Goal: Task Accomplishment & Management: Manage account settings

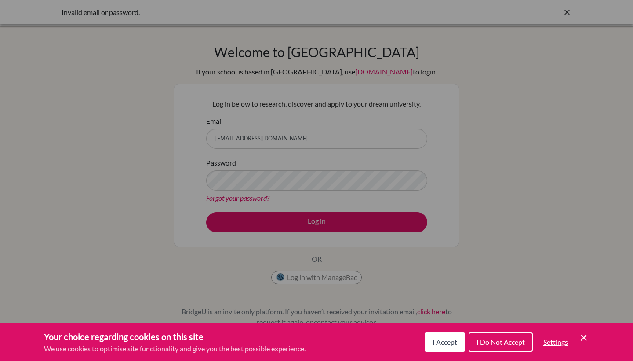
click at [442, 346] on button "I Accept" at bounding box center [445, 341] width 40 height 19
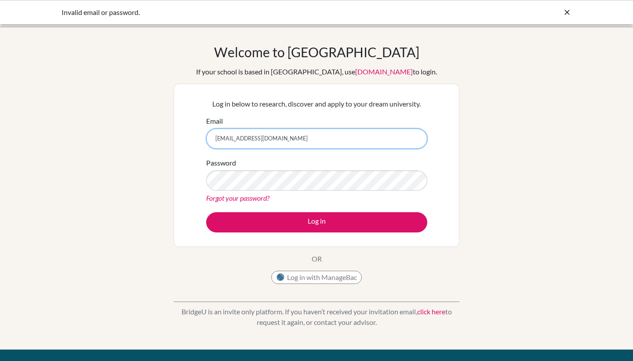
click at [313, 141] on input "[EMAIL_ADDRESS][DOMAIN_NAME]" at bounding box center [316, 138] width 221 height 20
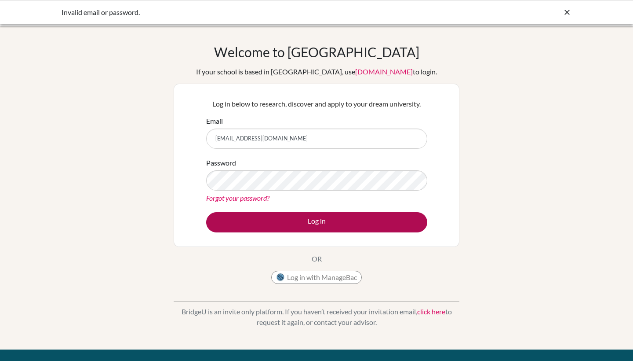
click at [290, 213] on button "Log in" at bounding box center [316, 222] width 221 height 20
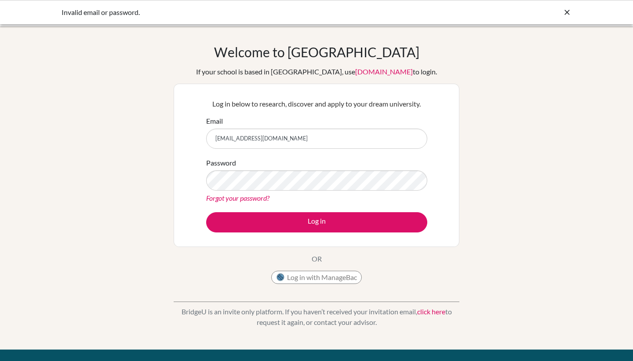
click at [295, 112] on div "Log in below to research, discover and apply to your dream university. Email [E…" at bounding box center [316, 165] width 232 height 145
click at [300, 145] on input "[EMAIL_ADDRESS][DOMAIN_NAME]" at bounding box center [316, 138] width 221 height 20
drag, startPoint x: 300, startPoint y: 145, endPoint x: 223, endPoint y: 143, distance: 76.5
click at [223, 143] on input "[EMAIL_ADDRESS][DOMAIN_NAME]" at bounding box center [316, 138] width 221 height 20
drag, startPoint x: 233, startPoint y: 141, endPoint x: 253, endPoint y: 142, distance: 20.2
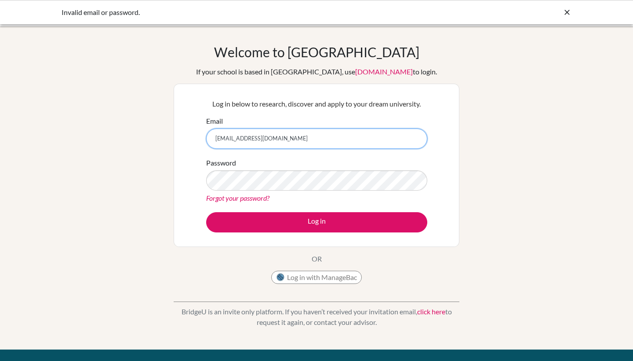
click at [253, 141] on input "[EMAIL_ADDRESS][DOMAIN_NAME]" at bounding box center [316, 138] width 221 height 20
type input "[EMAIL_ADDRESS][PERSON_NAME][DOMAIN_NAME]"
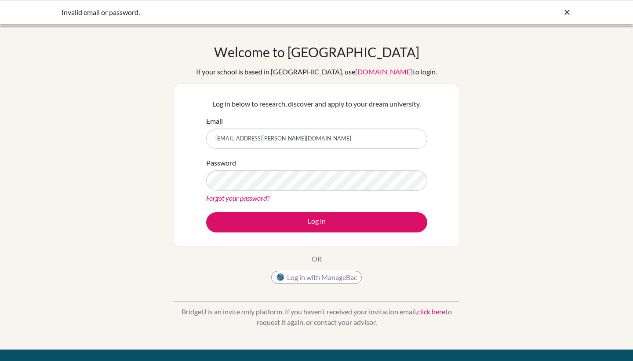
click at [290, 233] on div "Log in below to research, discover and apply to your dream university. Email [E…" at bounding box center [316, 165] width 232 height 145
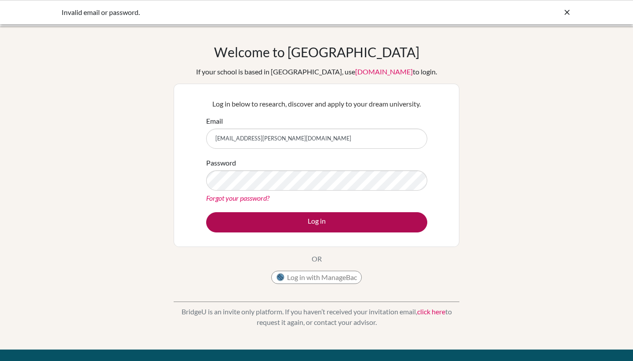
click at [284, 229] on button "Log in" at bounding box center [316, 222] width 221 height 20
